Goal: Task Accomplishment & Management: Use online tool/utility

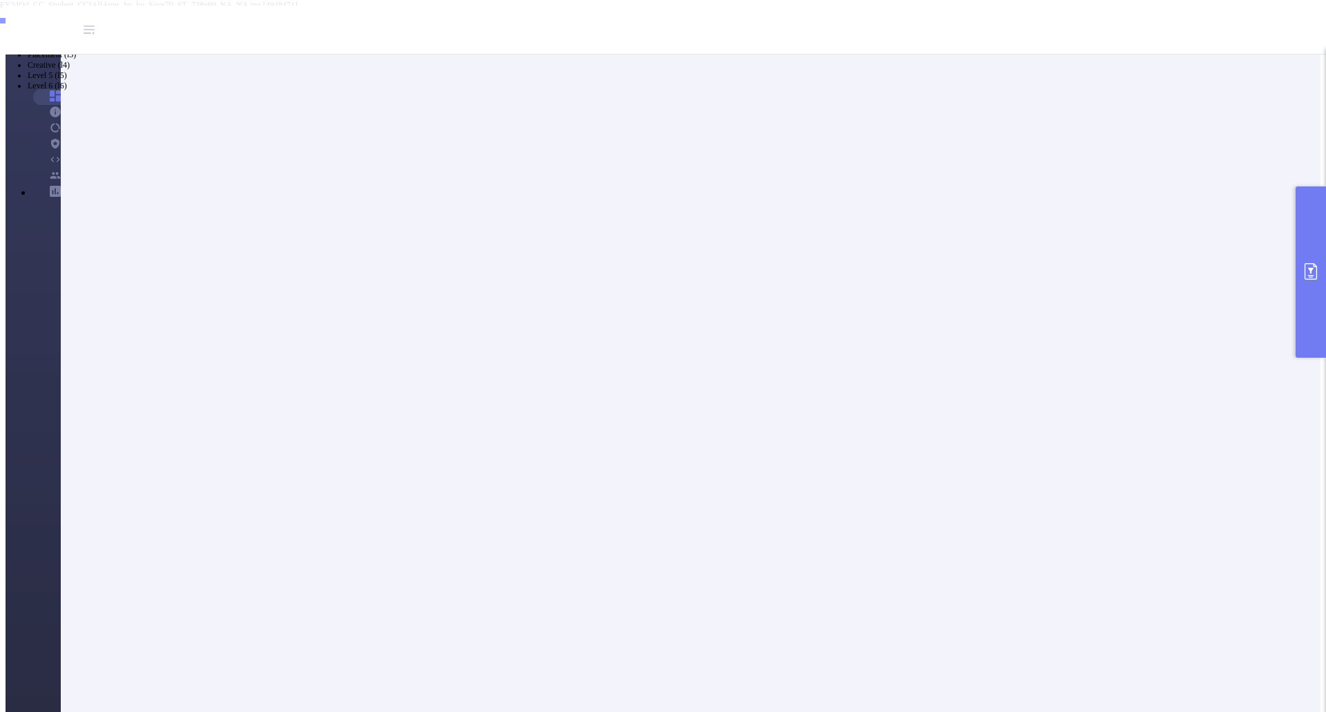
scroll to position [44, 0]
click at [1308, 271] on icon "primary" at bounding box center [1310, 271] width 17 height 17
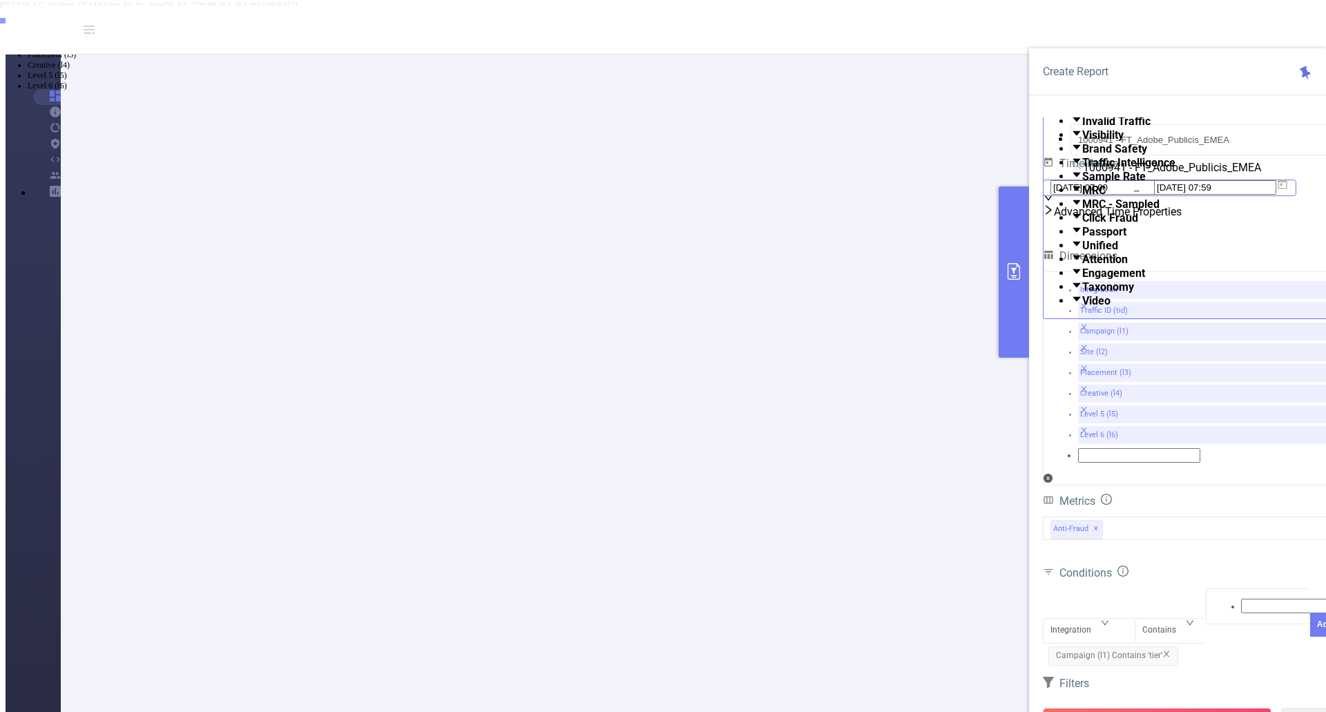
click at [1288, 191] on icon at bounding box center [1282, 184] width 12 height 12
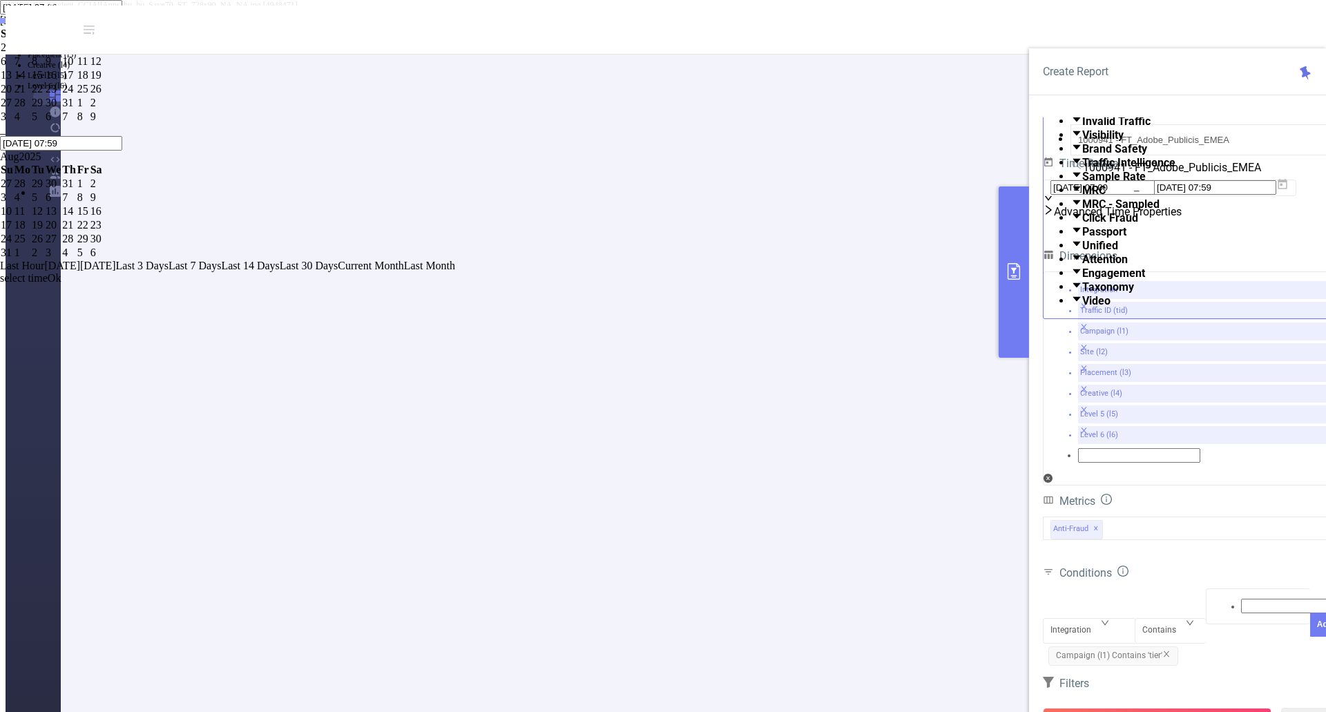
click at [76, 109] on div "31" at bounding box center [69, 103] width 14 height 12
type input "[DATE] 07:00"
click at [221, 271] on span "Last 7 Days" at bounding box center [194, 266] width 52 height 12
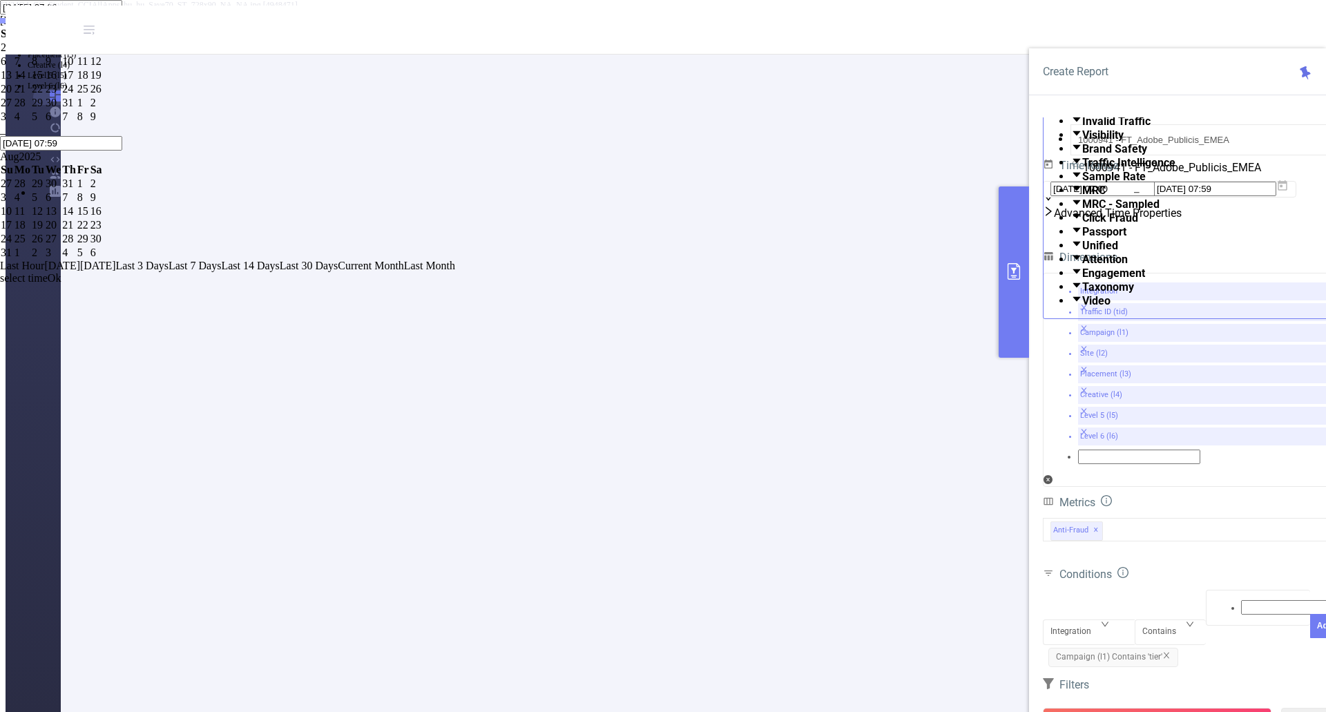
type input "[DATE] 00:00"
type input "[DATE] 23:59"
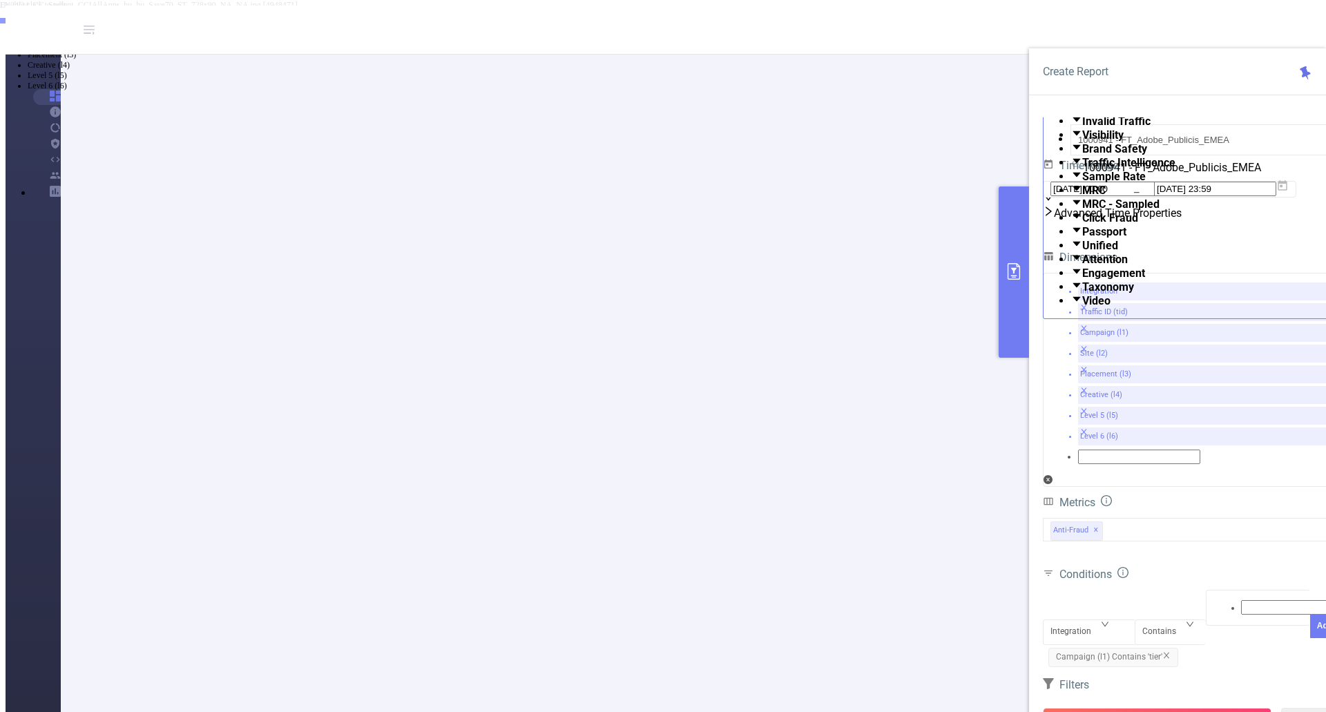
drag, startPoint x: 1166, startPoint y: 539, endPoint x: 1179, endPoint y: 512, distance: 29.7
click at [1166, 651] on icon "icon: close" at bounding box center [1166, 655] width 8 height 8
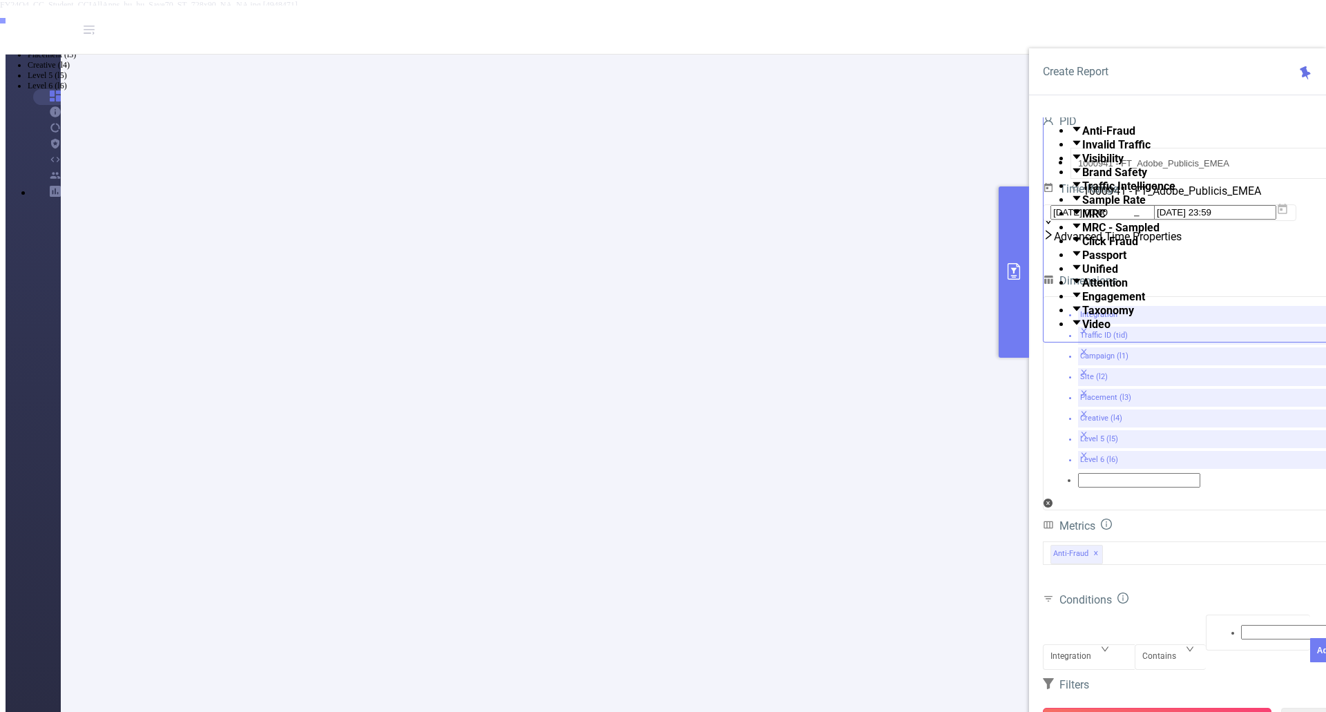
click at [1163, 708] on button "Run Report" at bounding box center [1157, 720] width 229 height 25
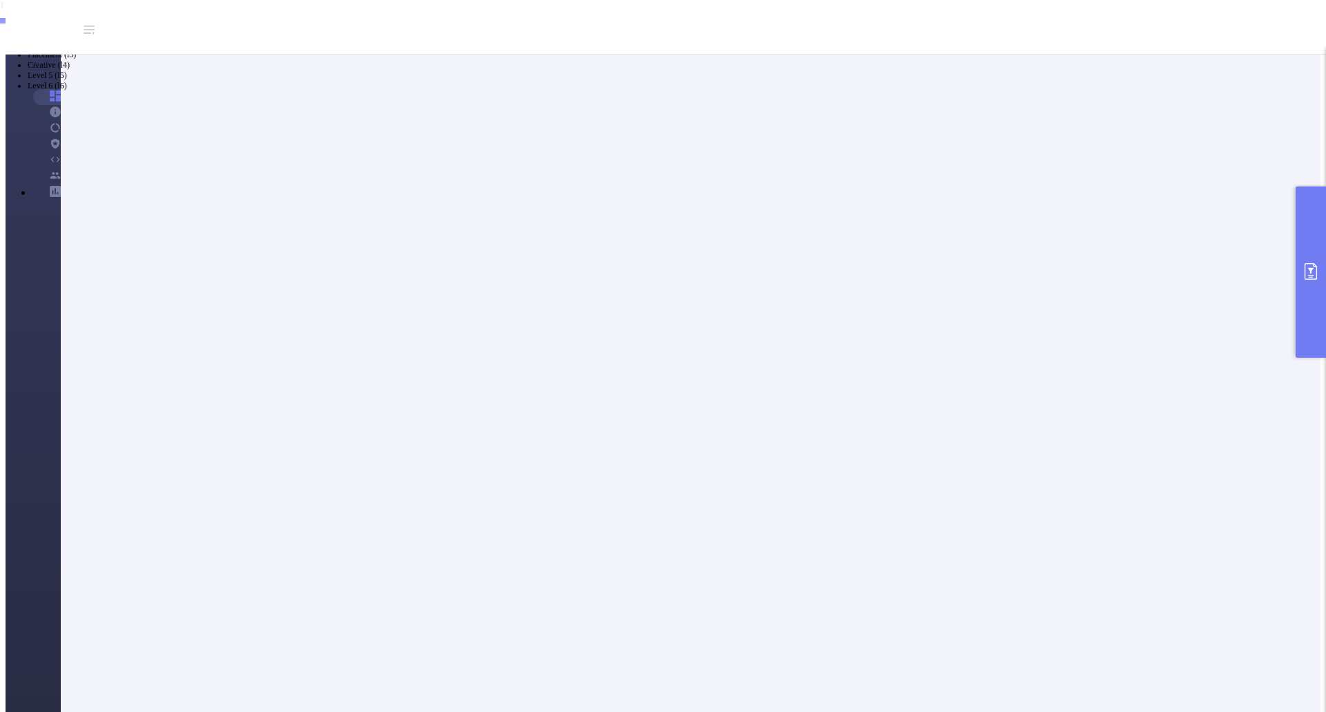
click at [1309, 261] on button "primary" at bounding box center [1310, 271] width 30 height 171
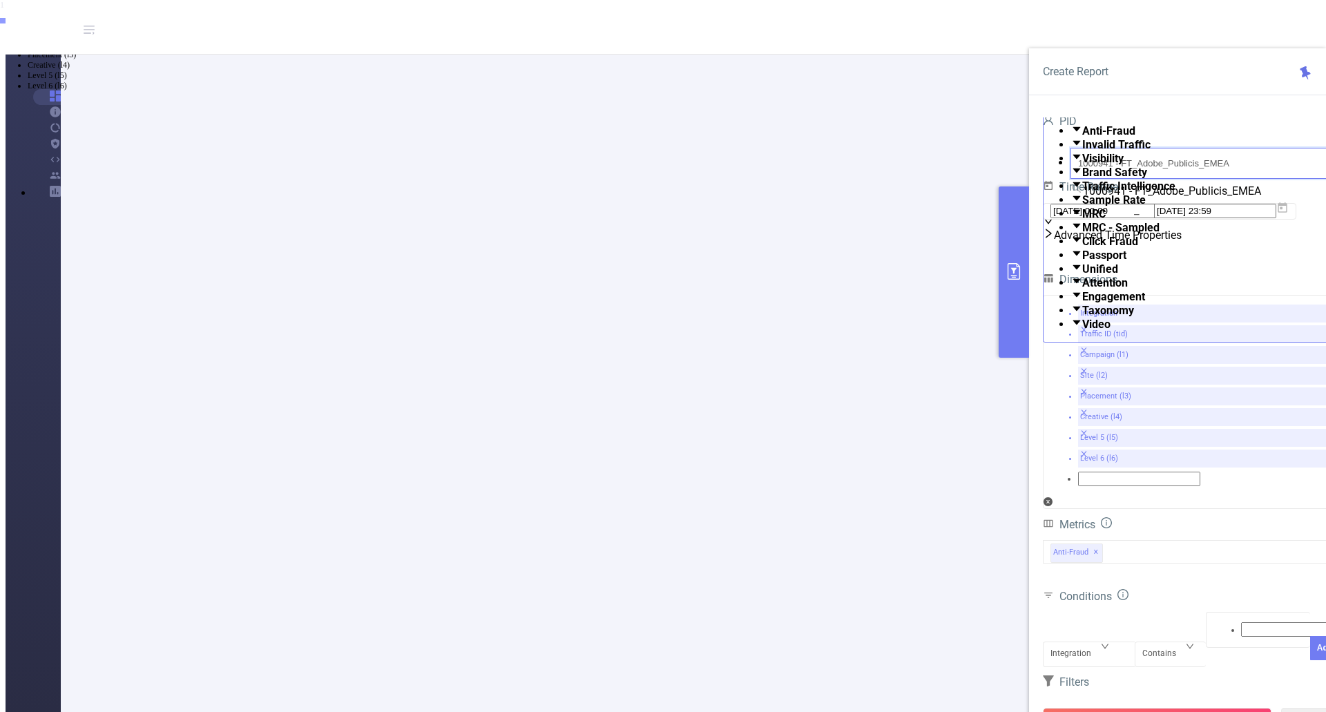
drag, startPoint x: 1123, startPoint y: 157, endPoint x: 1011, endPoint y: 161, distance: 111.9
click at [1149, 181] on form "PID 1000941 - FT_Adobe_Publicis_EMEA 1000941 - FT_Adobe_Publicis_EMEA Time Rang…" at bounding box center [1191, 179] width 297 height 134
click at [1013, 311] on button "primary" at bounding box center [1013, 271] width 30 height 171
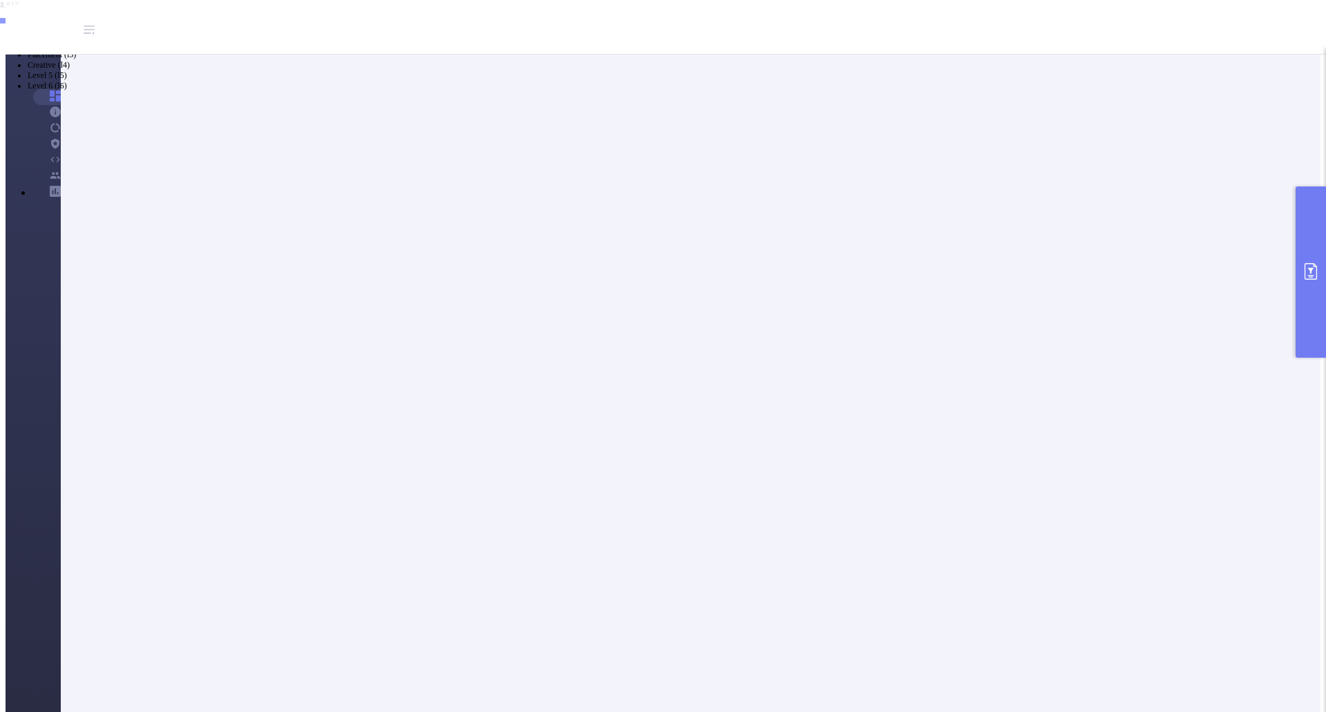
scroll to position [113, 0]
click at [1308, 273] on icon "primary" at bounding box center [1310, 271] width 17 height 17
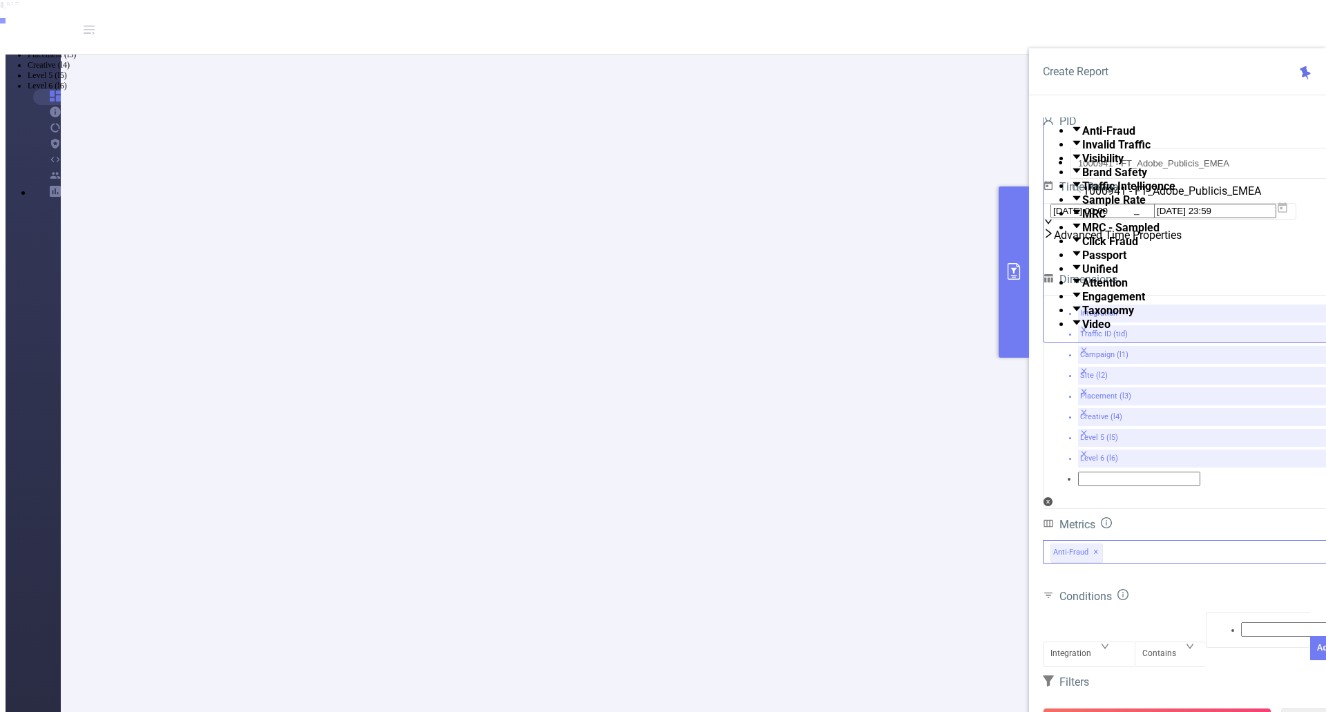
click at [1182, 540] on div "Anti-Fraud ✕ Anti-Fraud Invalid Traffic Visibility Brand Safety Traffic Intelli…" at bounding box center [1191, 551] width 297 height 23
click at [1082, 317] on span at bounding box center [1082, 310] width 0 height 13
click at [1082, 331] on span at bounding box center [1082, 324] width 0 height 13
click at [1082, 303] on span at bounding box center [1082, 296] width 0 height 13
click at [1082, 289] on span at bounding box center [1082, 282] width 0 height 13
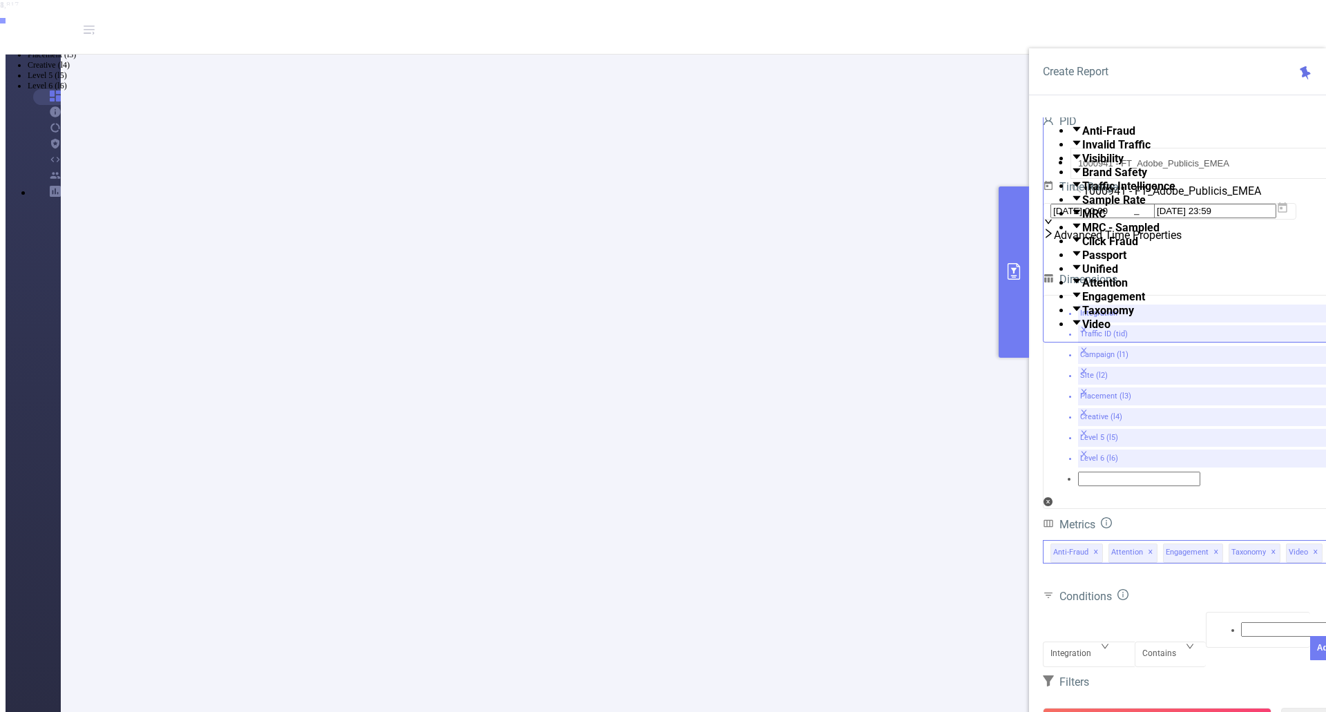
click at [1082, 276] on span at bounding box center [1082, 268] width 0 height 13
click at [1082, 262] on span at bounding box center [1082, 255] width 0 height 13
click at [1082, 248] on span at bounding box center [1082, 241] width 0 height 13
click at [1071, 234] on li "MRC - Sampled" at bounding box center [1205, 227] width 269 height 14
click at [1065, 271] on ul "Anti-Fraud Invalid Traffic Visibility Brand Safety Traffic Intelligence Sample …" at bounding box center [1191, 227] width 297 height 207
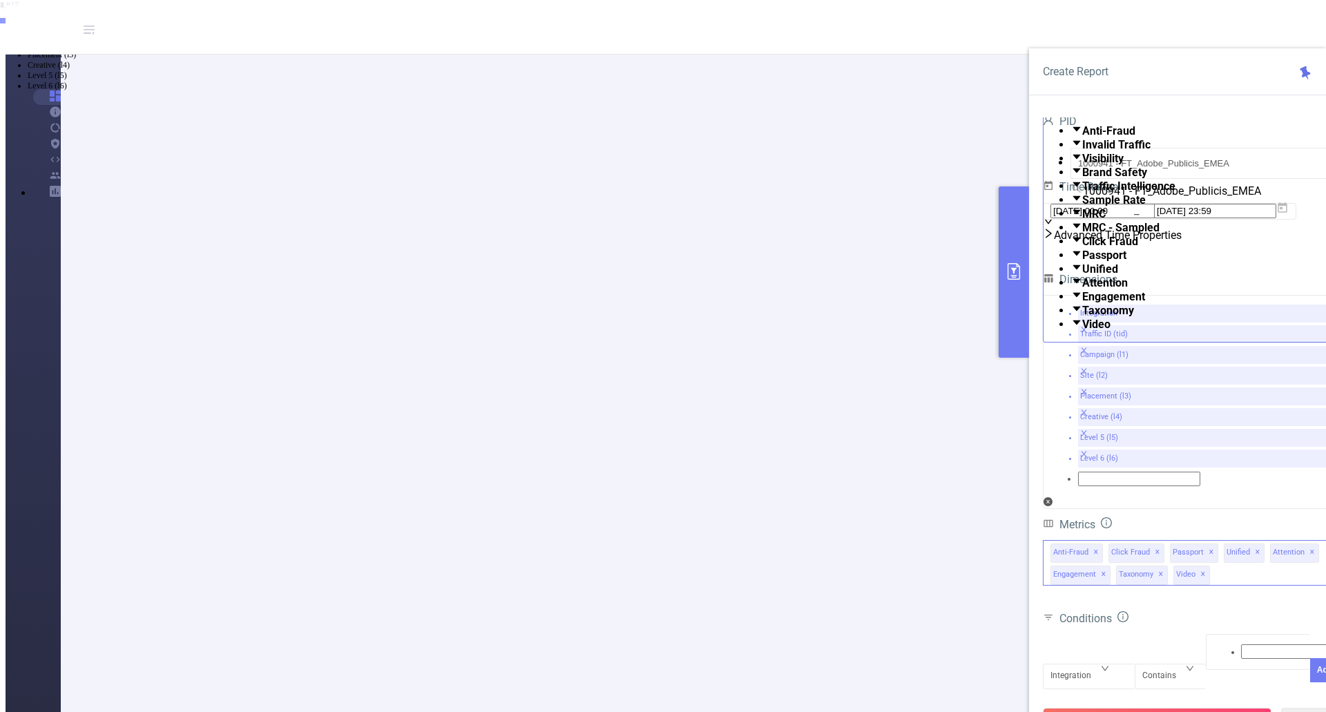
click at [1082, 220] on span at bounding box center [1082, 213] width 0 height 13
click at [1082, 234] on span at bounding box center [1082, 227] width 0 height 13
click at [1082, 206] on span at bounding box center [1082, 199] width 0 height 13
click at [1082, 193] on span at bounding box center [1082, 186] width 0 height 13
click at [1082, 179] on span at bounding box center [1082, 172] width 0 height 13
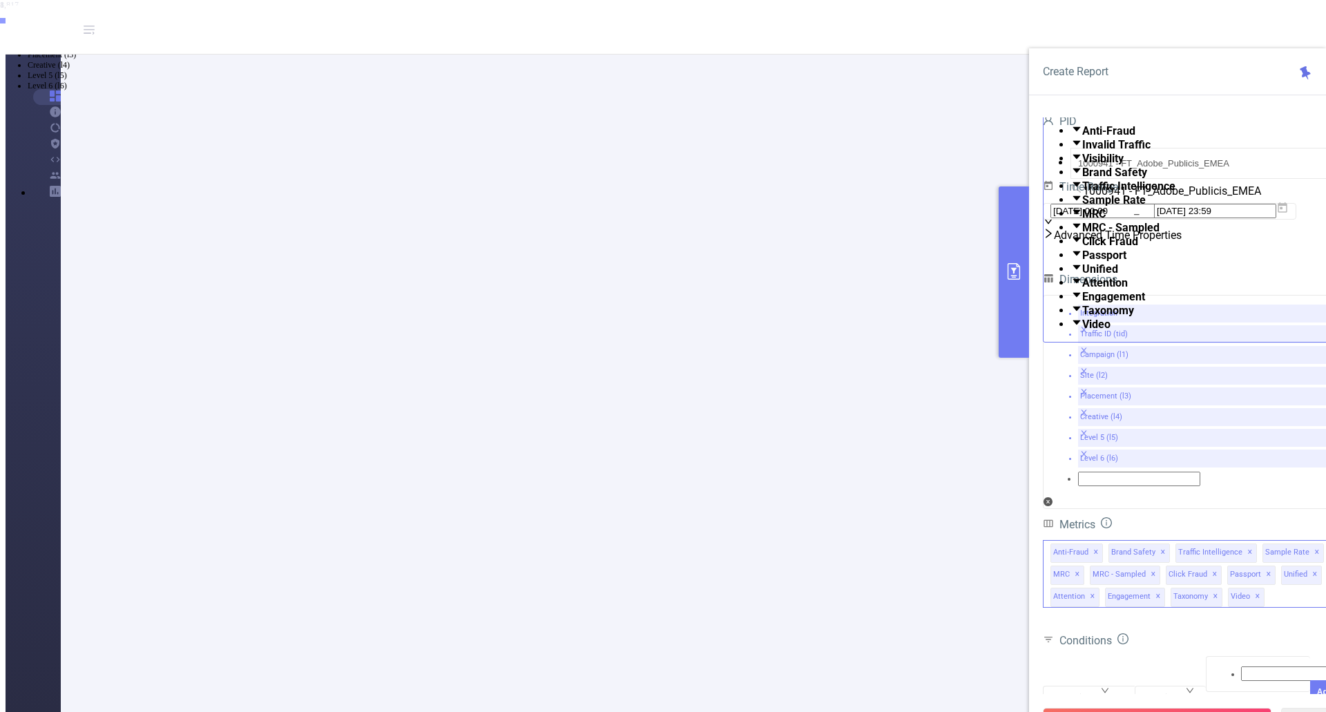
click at [1082, 165] on span at bounding box center [1082, 158] width 0 height 13
click at [1082, 151] on span at bounding box center [1082, 144] width 0 height 13
click at [1162, 52] on div "Create Report" at bounding box center [1177, 71] width 297 height 47
click at [1288, 214] on icon at bounding box center [1282, 208] width 12 height 12
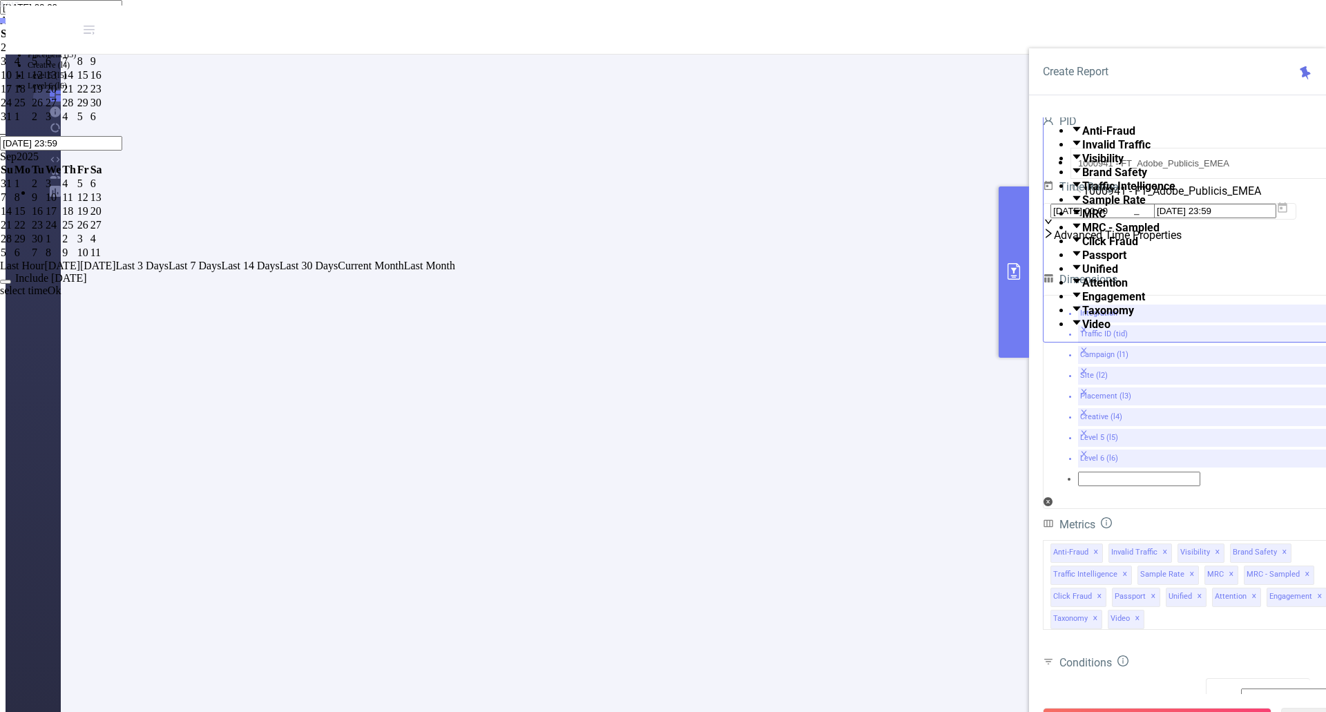
click at [0, 26] on link at bounding box center [0, 21] width 0 height 12
click at [76, 54] on div "1" at bounding box center [69, 47] width 14 height 12
click at [0, 162] on link at bounding box center [0, 157] width 0 height 12
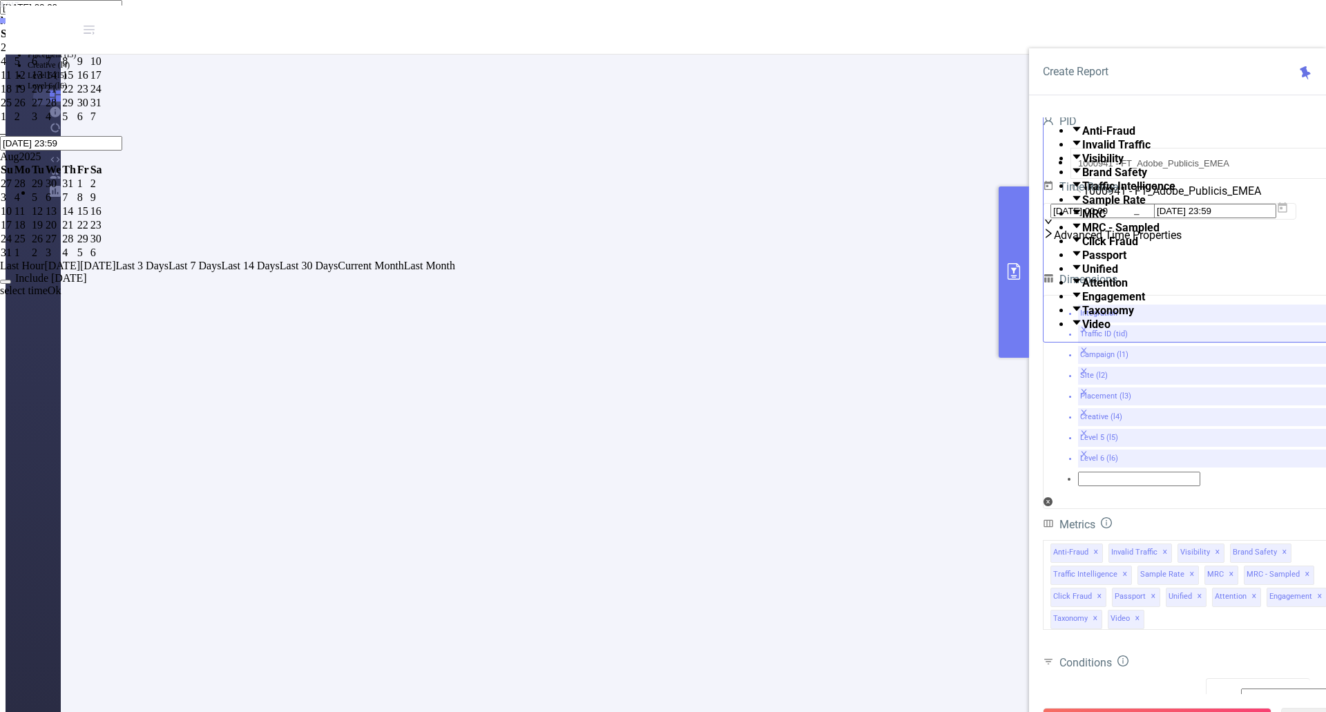
click at [0, 162] on link at bounding box center [0, 157] width 0 height 12
click at [76, 245] on div "31" at bounding box center [69, 239] width 14 height 12
type input "[DATE] 00:00"
type input "[DATE] 23:59"
type input "[DATE] 00:00"
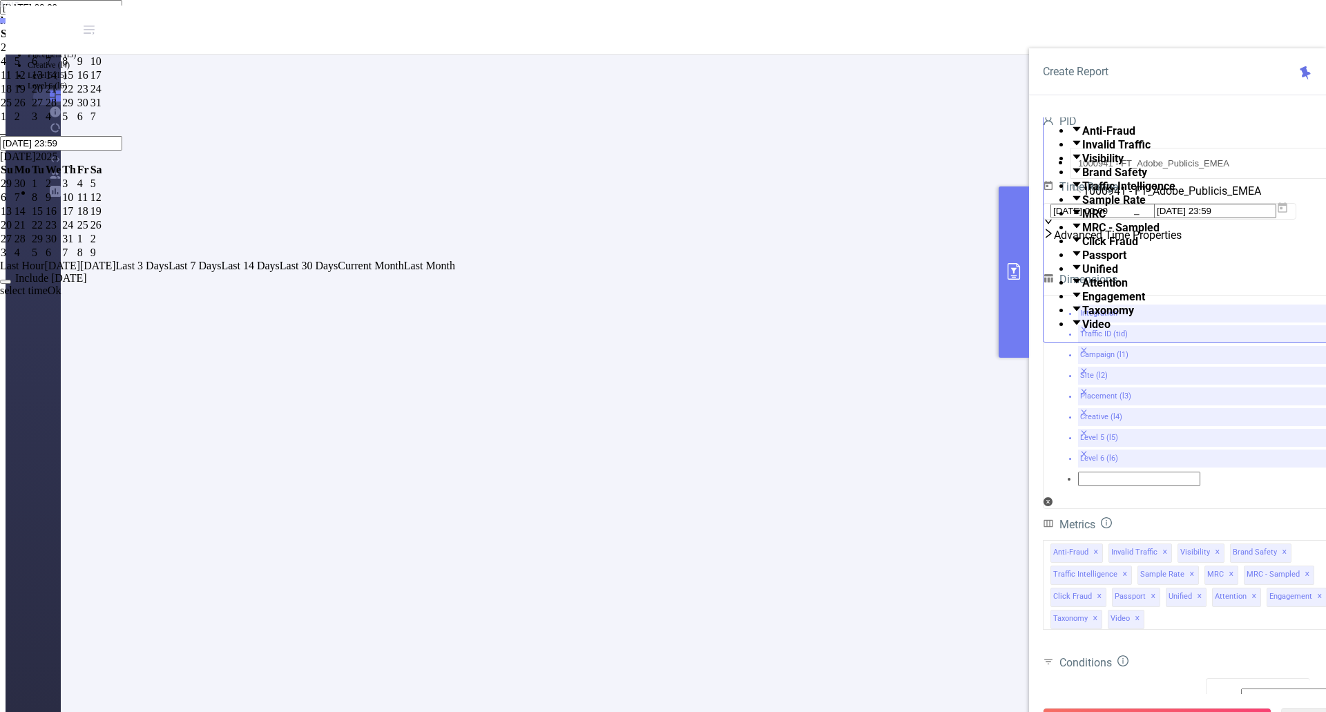
type input "[DATE] 23:59"
drag, startPoint x: 1290, startPoint y: 490, endPoint x: 1275, endPoint y: 505, distance: 21.5
click at [61, 284] on link "Ok" at bounding box center [55, 278] width 14 height 12
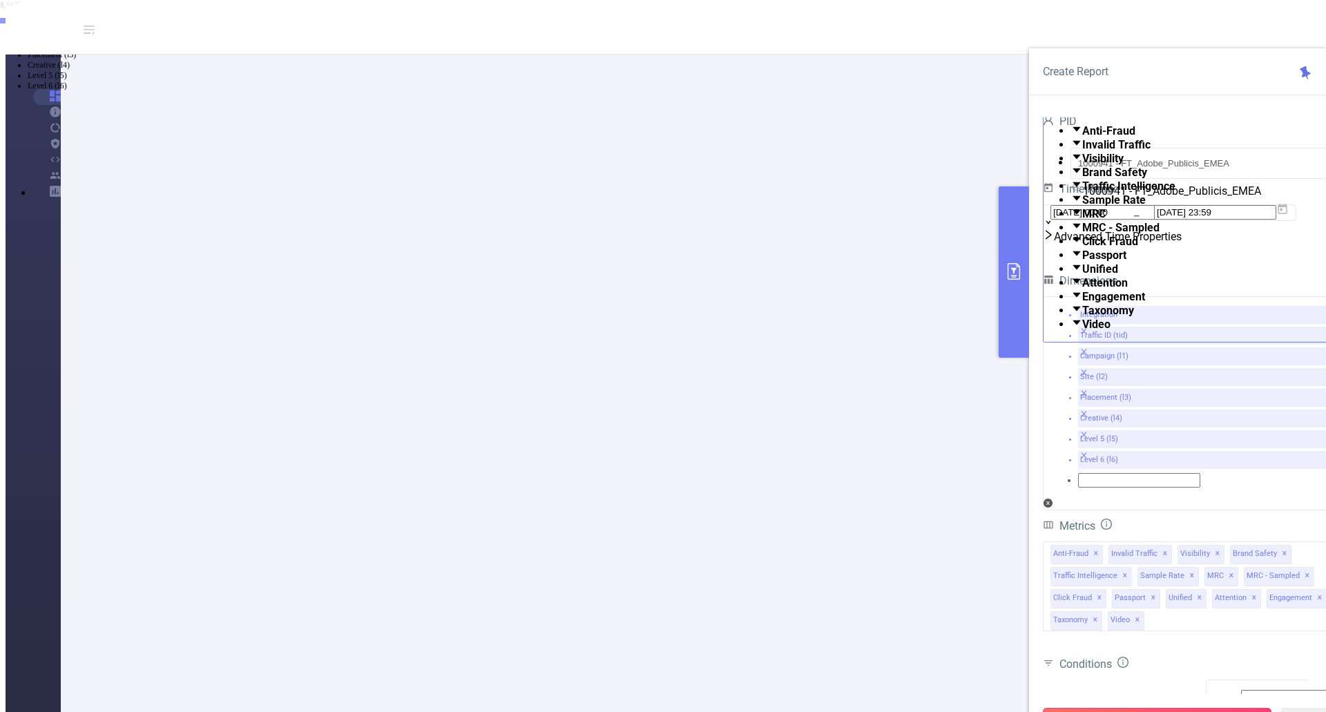
click at [1175, 708] on button "Run Report" at bounding box center [1157, 720] width 229 height 25
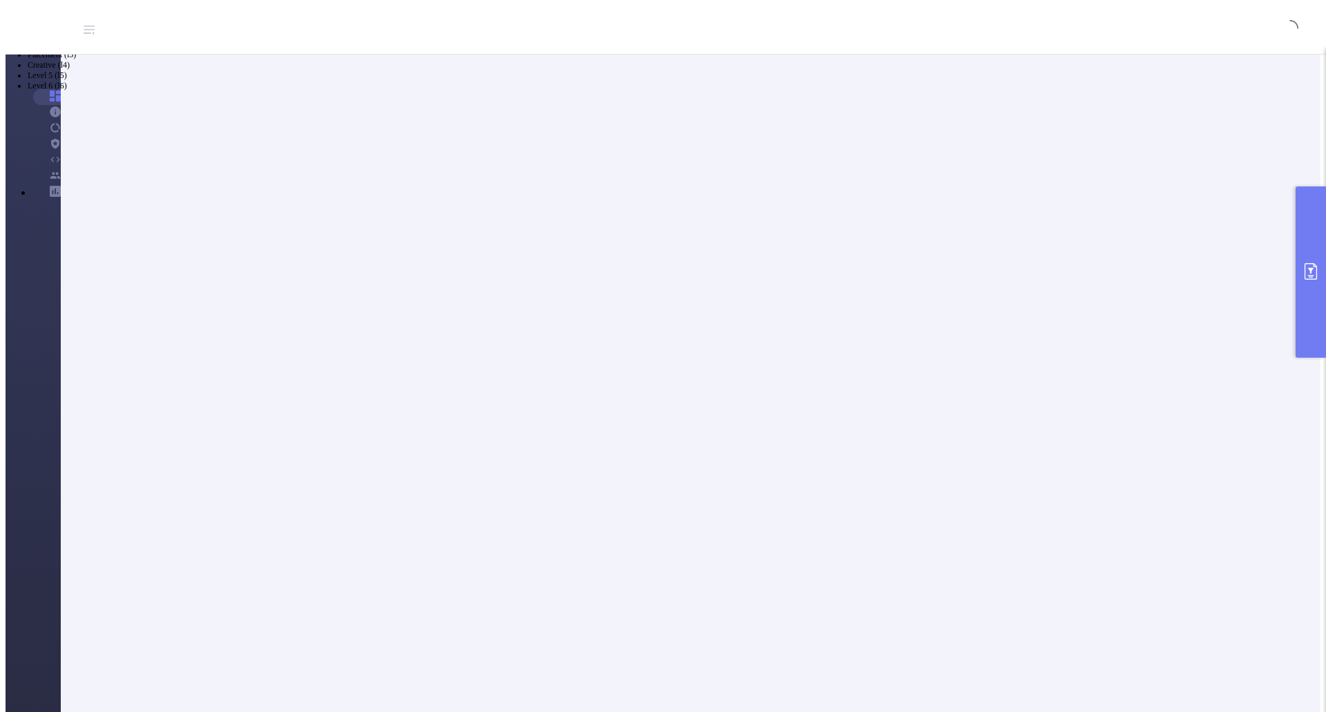
scroll to position [35, 0]
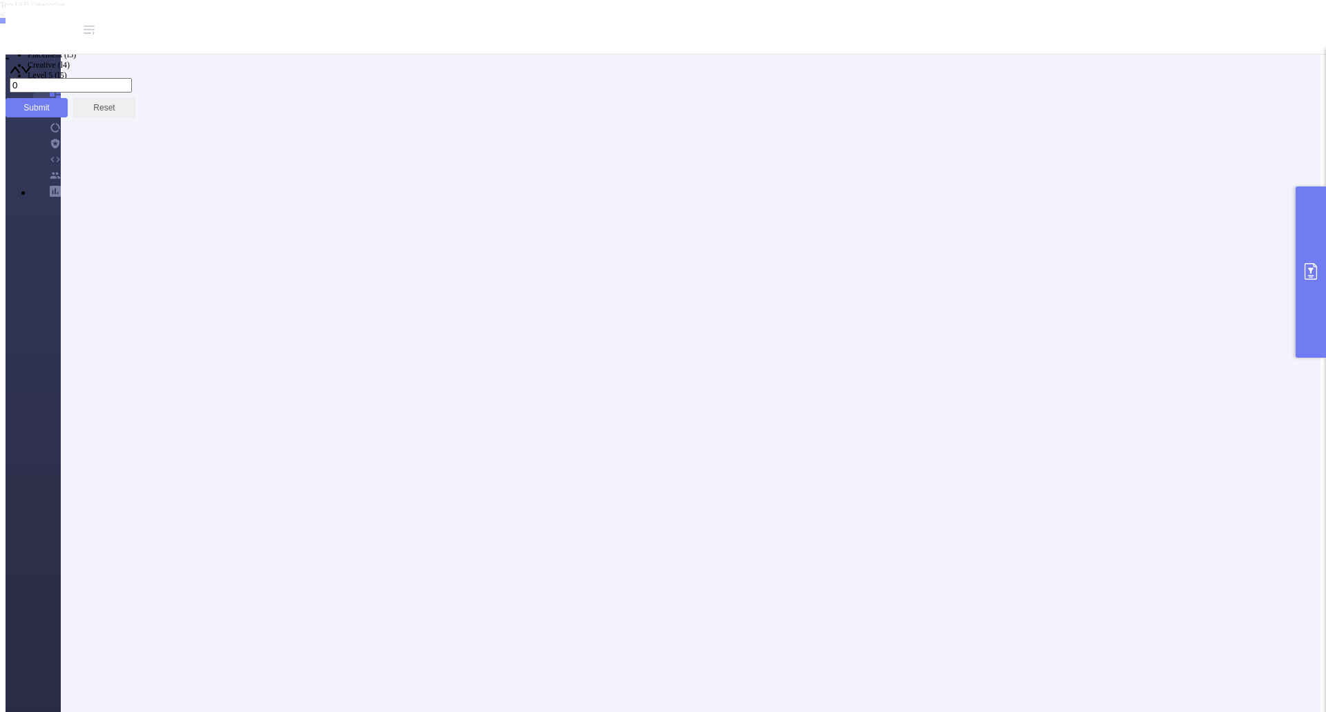
click at [97, 20] on button "button" at bounding box center [91, 18] width 11 height 4
